Goal: Task Accomplishment & Management: Complete application form

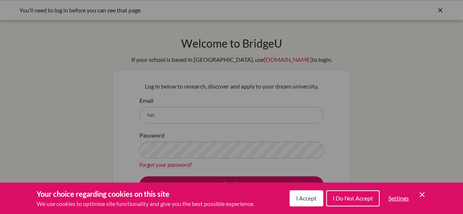
click at [296, 199] on span "I Accept" at bounding box center [306, 198] width 20 height 7
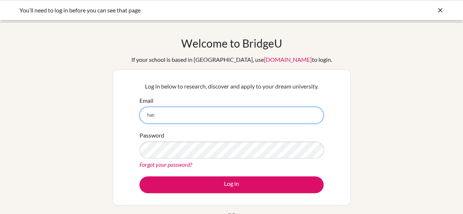
click at [256, 115] on input "han" at bounding box center [231, 115] width 184 height 17
type input "hanan.yammine@almawakeb.sch.ae"
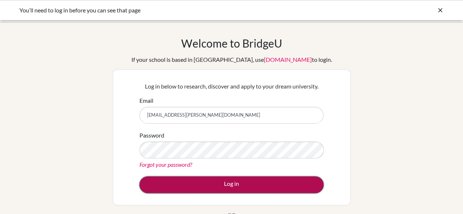
click at [200, 185] on button "Log in" at bounding box center [231, 184] width 184 height 17
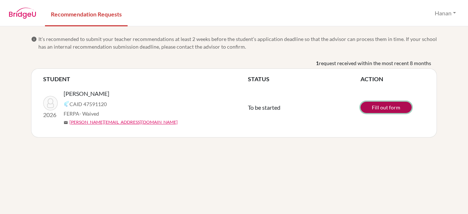
click at [379, 104] on link "Fill out form" at bounding box center [386, 107] width 51 height 11
